Goal: Book appointment/travel/reservation

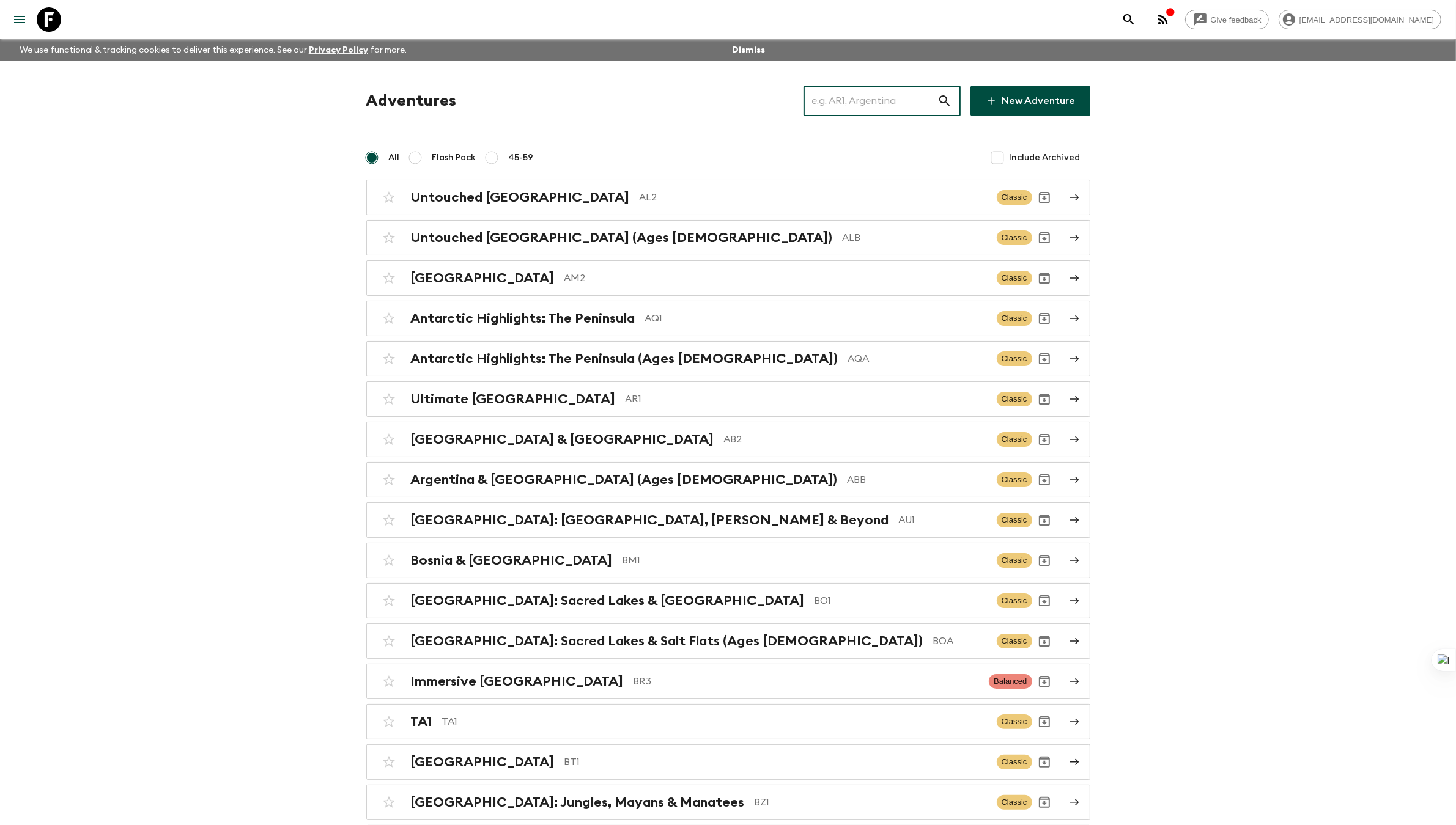
click at [866, 90] on input "text" at bounding box center [870, 100] width 134 height 34
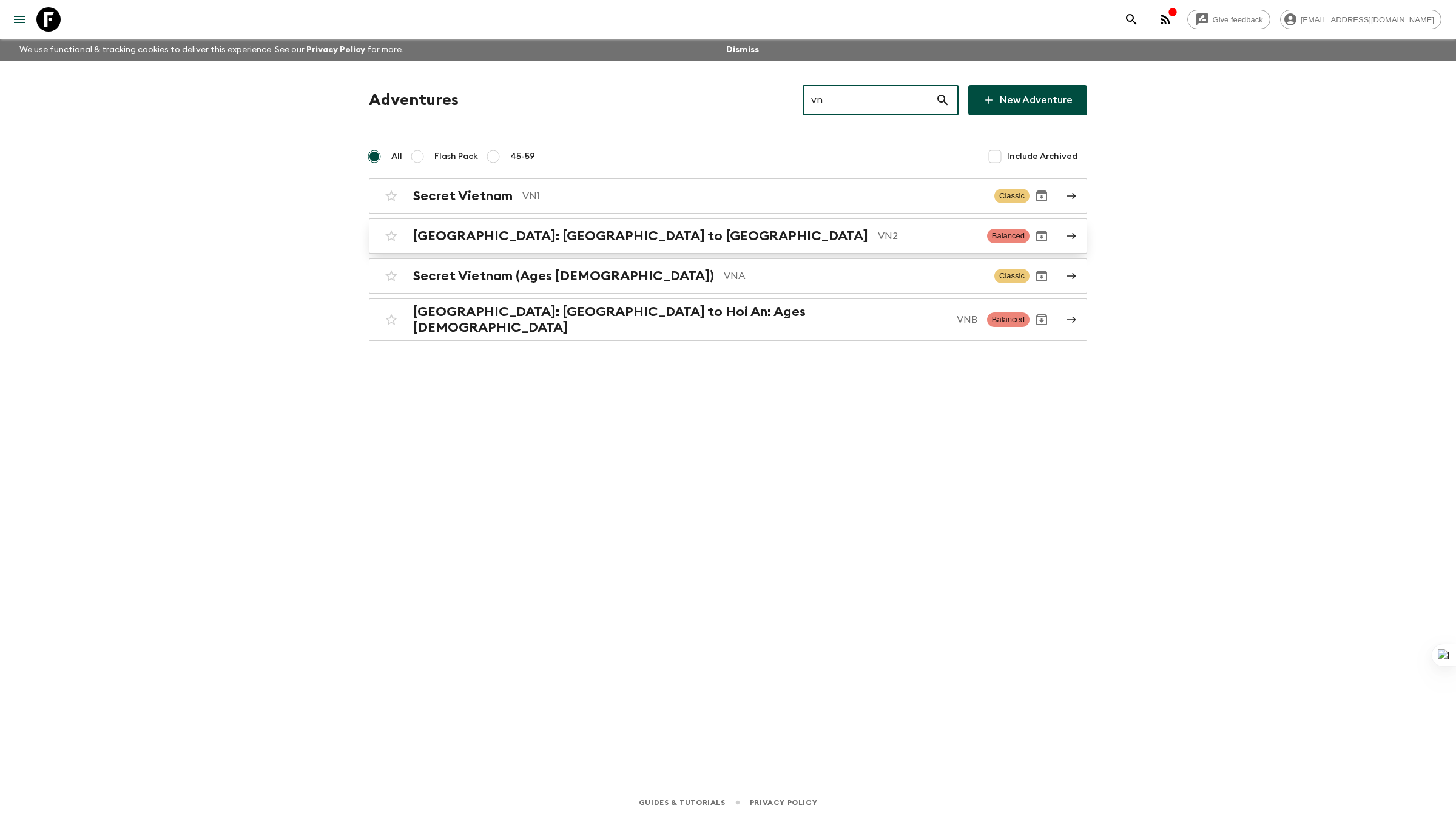
type input "vn"
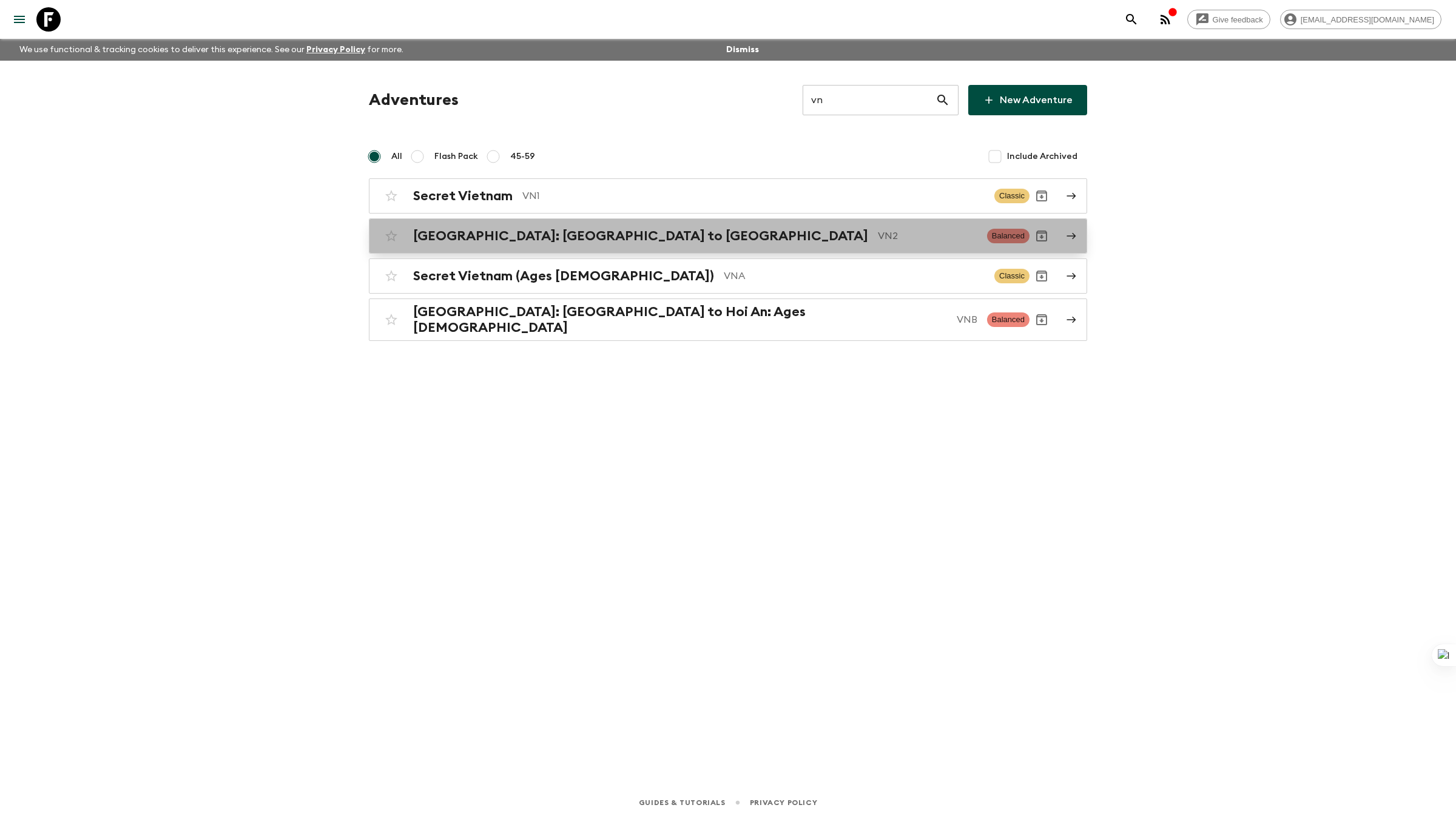
click at [878, 239] on p "VN2" at bounding box center [928, 236] width 100 height 15
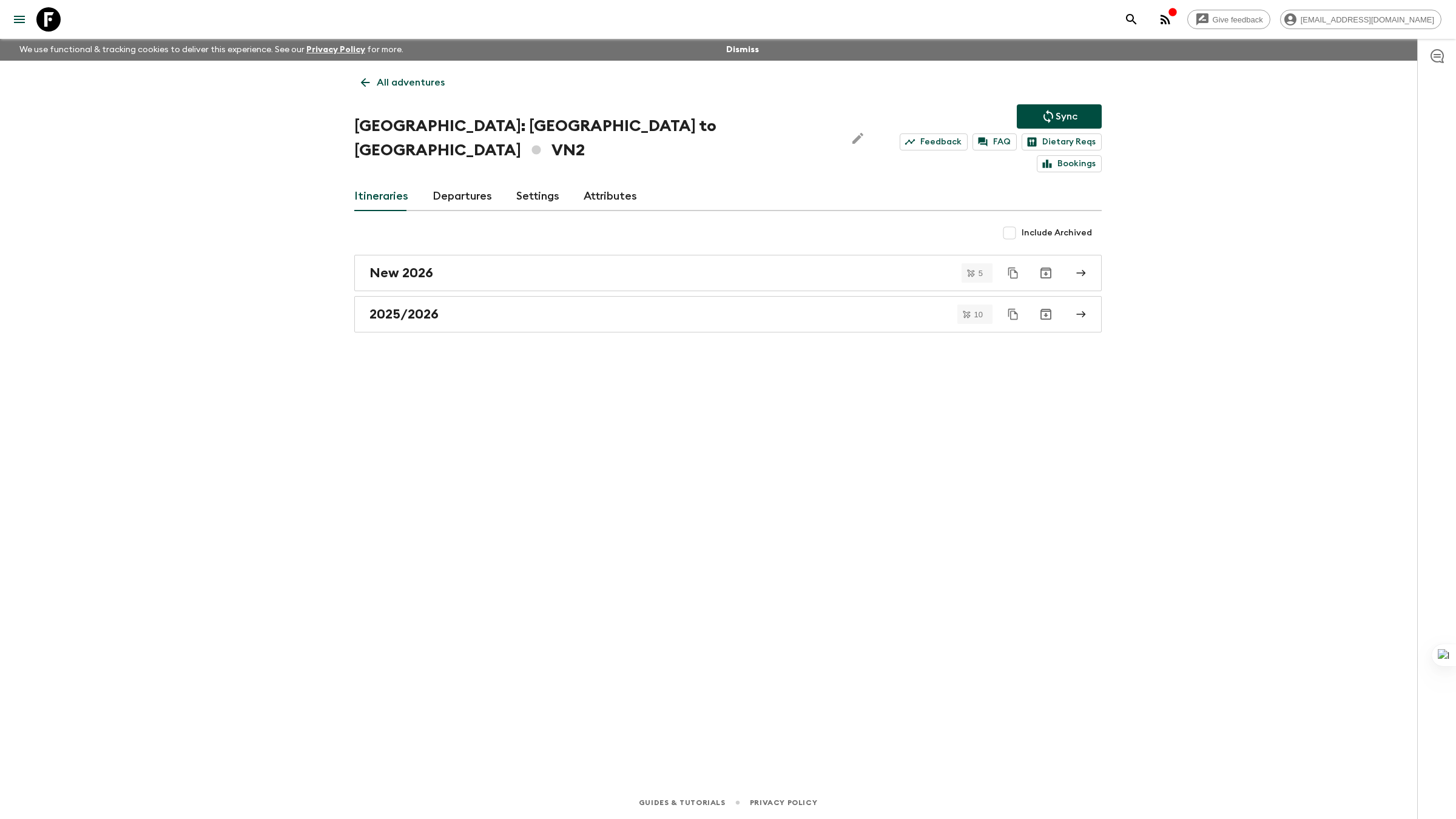
click at [467, 182] on link "Departures" at bounding box center [462, 197] width 60 height 29
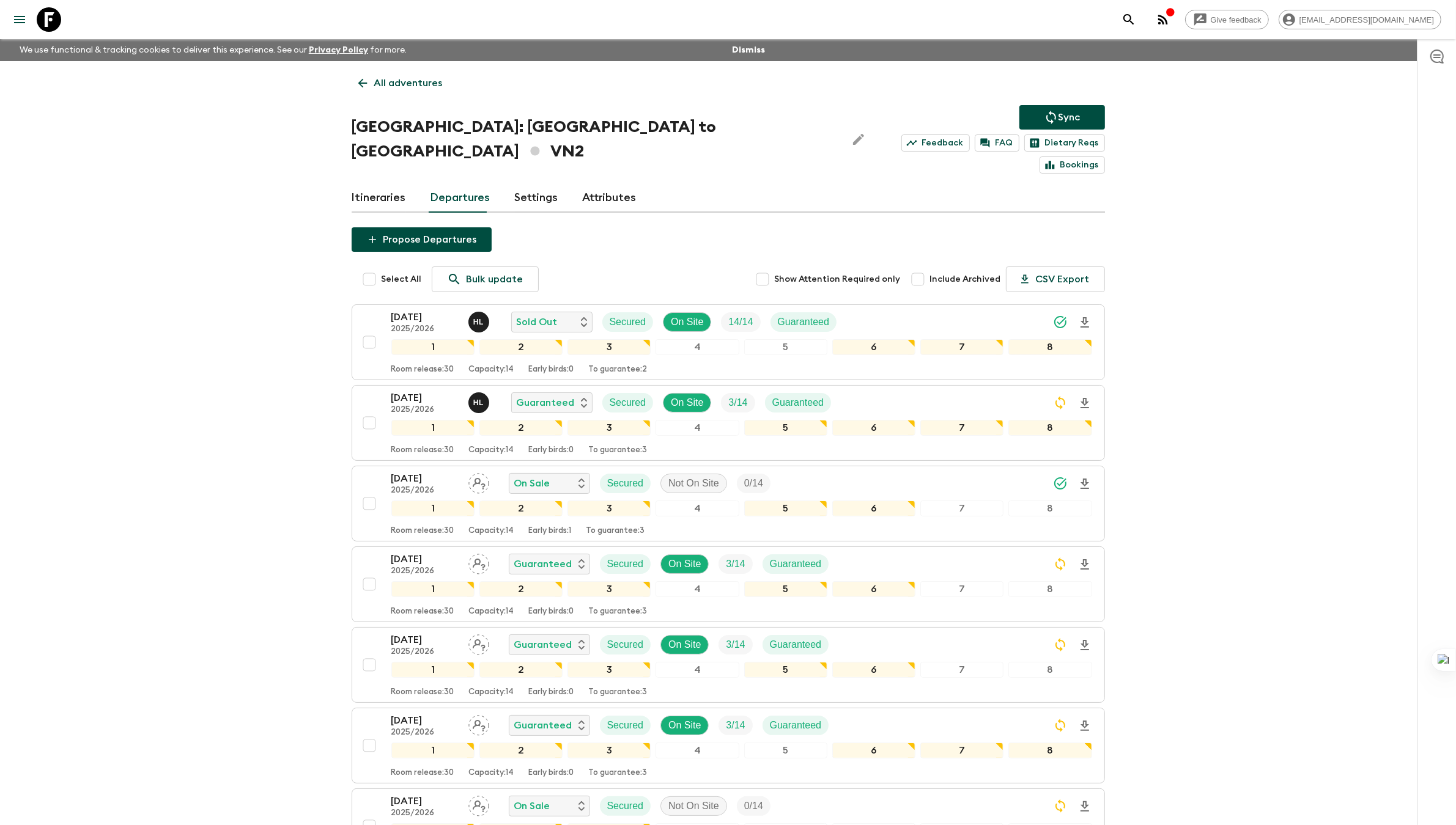
click at [380, 80] on p "All adventures" at bounding box center [408, 83] width 69 height 15
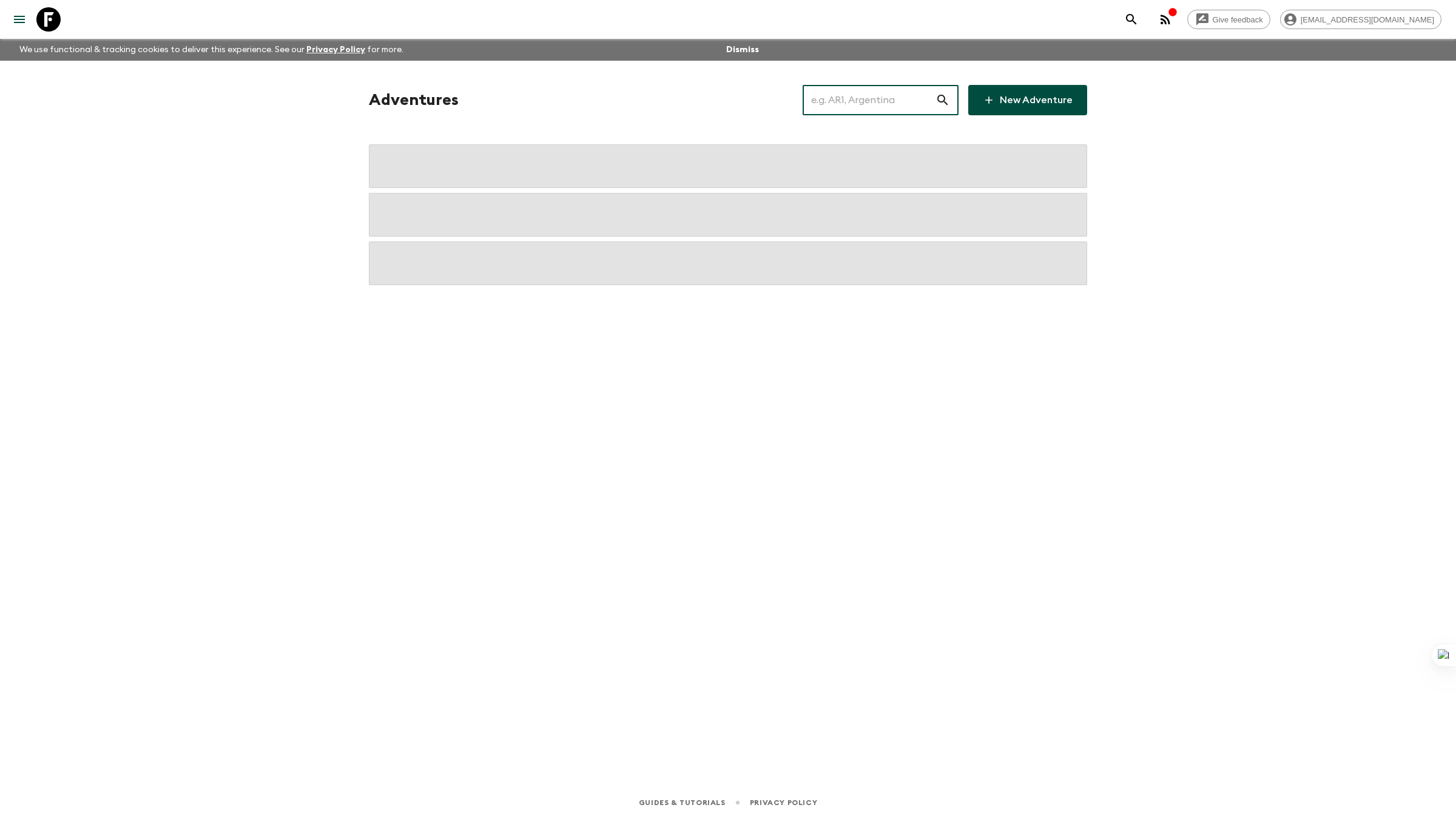
click at [852, 98] on input "text" at bounding box center [869, 100] width 133 height 34
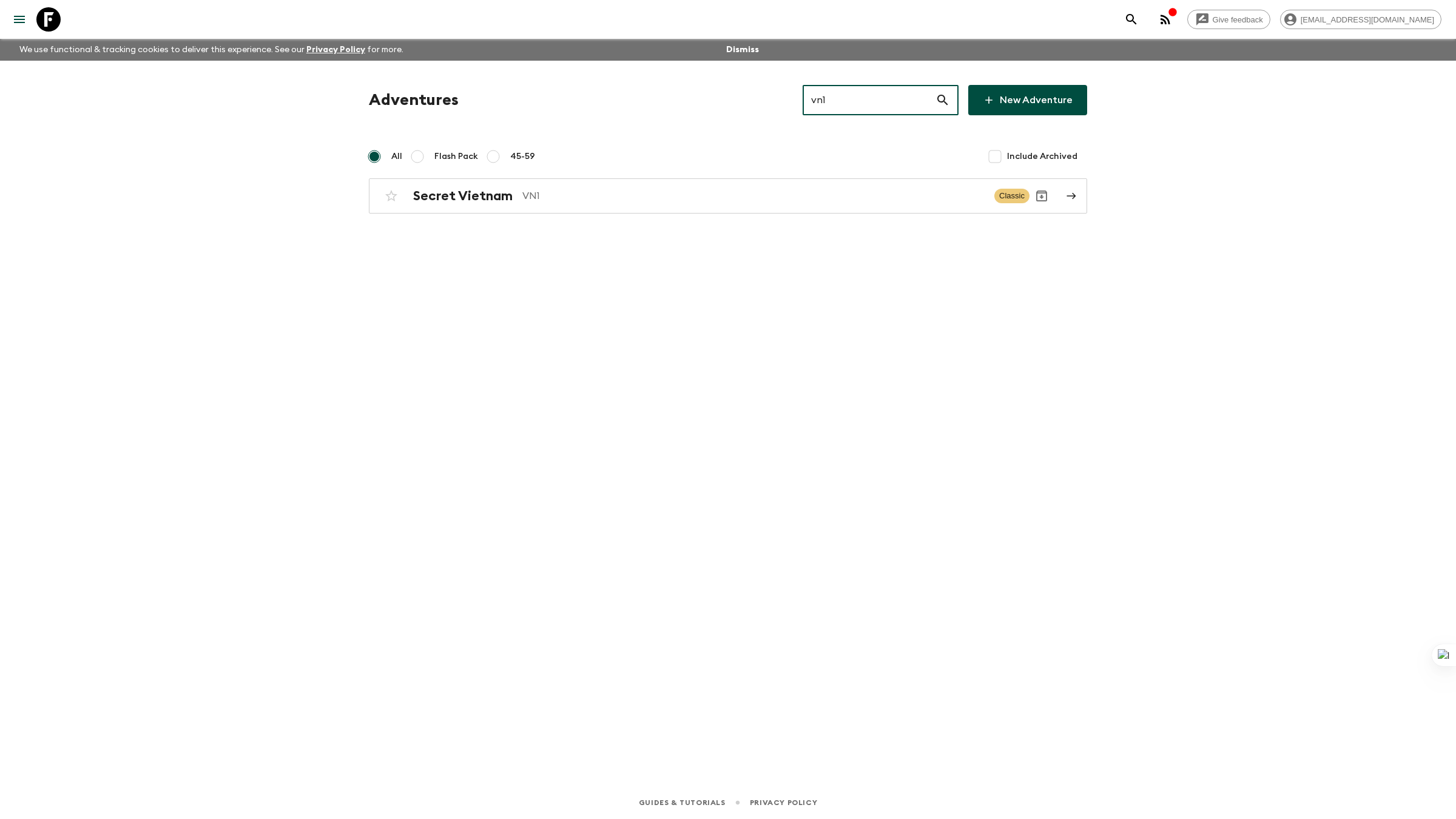
type input "vn1"
click at [608, 194] on p "VN1" at bounding box center [754, 196] width 462 height 15
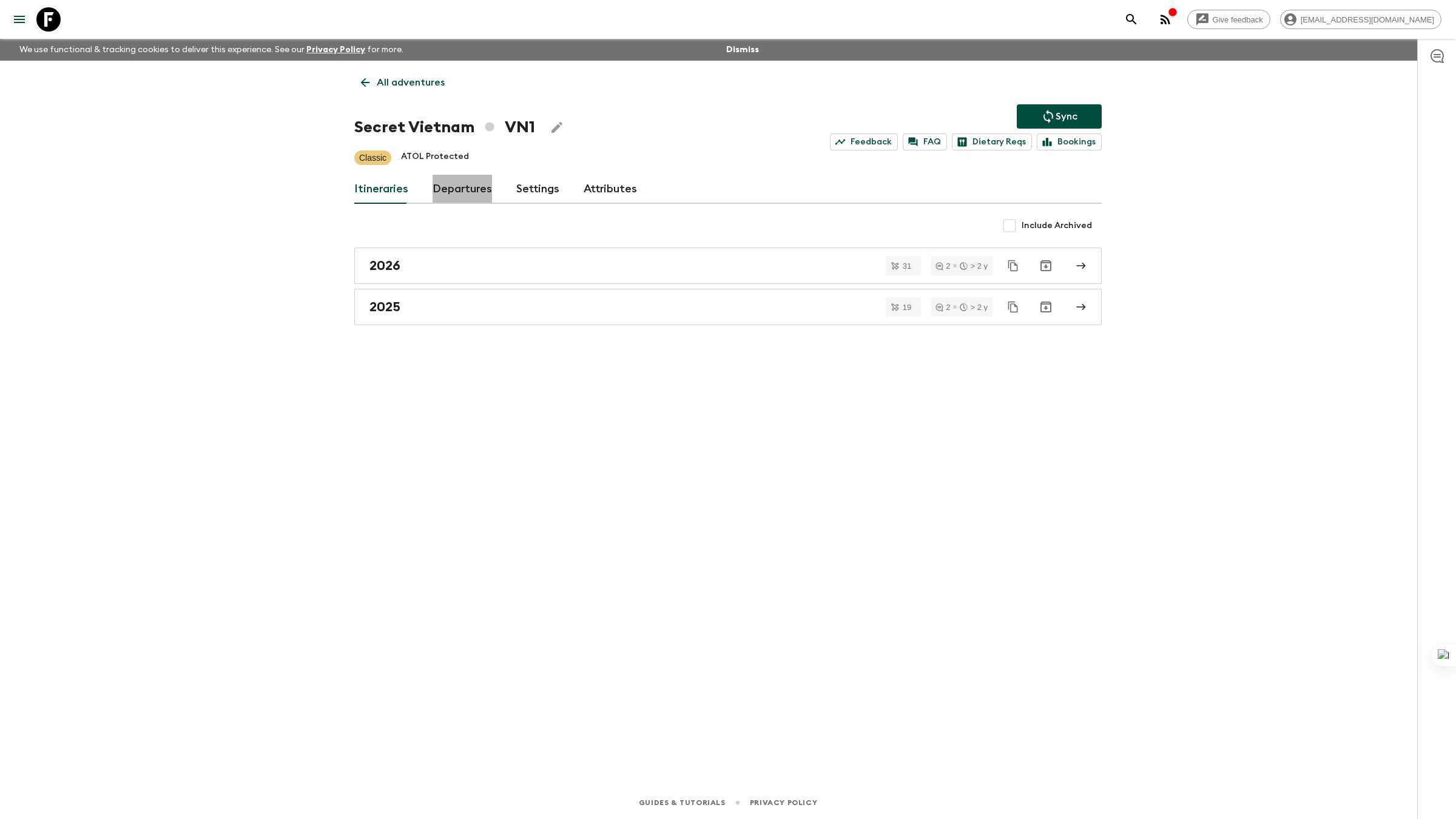
click at [457, 192] on link "Departures" at bounding box center [462, 189] width 60 height 29
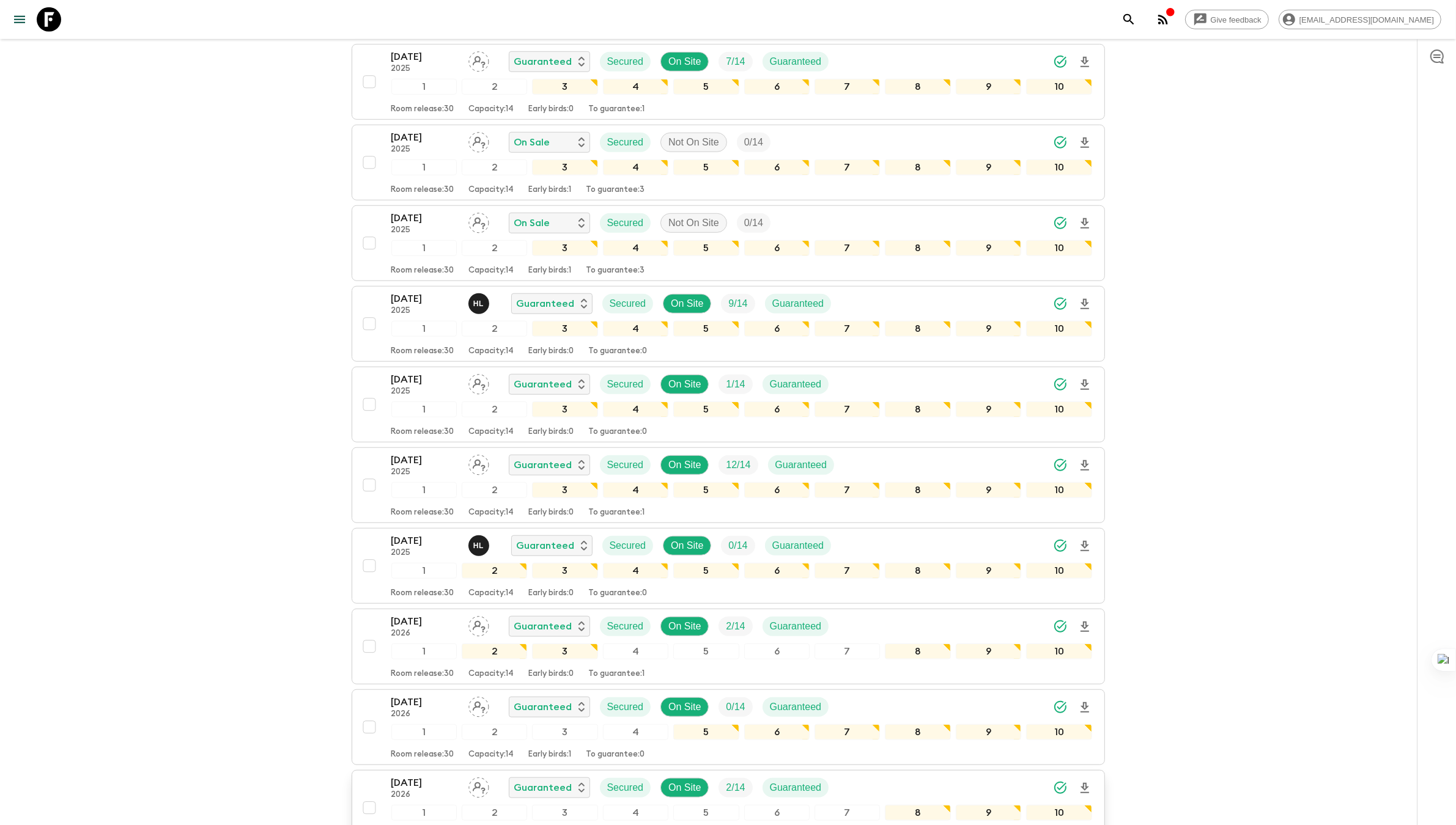
scroll to position [1218, 0]
